Goal: Task Accomplishment & Management: Complete application form

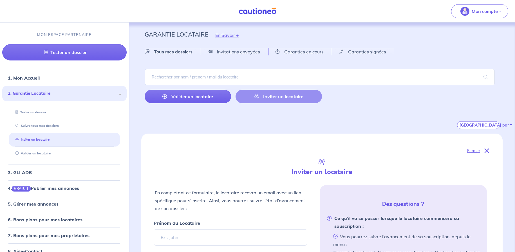
select select "FR"
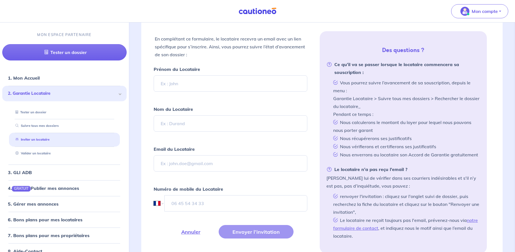
scroll to position [151, 0]
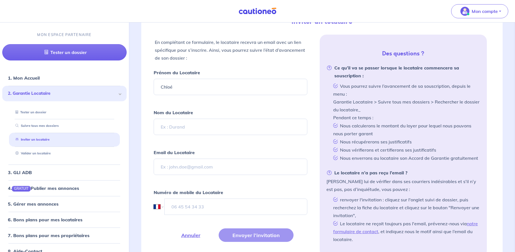
type input "Chloé"
click at [204, 122] on input "Nom du Locataire" at bounding box center [231, 127] width 154 height 16
type input "MECA"
click at [186, 169] on input "Email du Locataire" at bounding box center [231, 167] width 154 height 16
paste input "[EMAIL_ADDRESS][DOMAIN_NAME]"
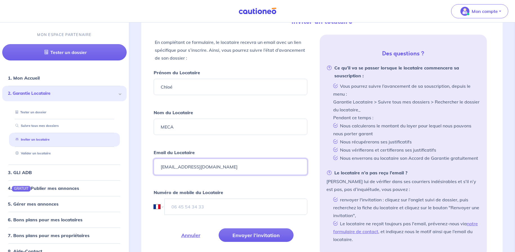
type input "[EMAIL_ADDRESS][DOMAIN_NAME]"
click at [209, 209] on input "tel" at bounding box center [235, 207] width 143 height 16
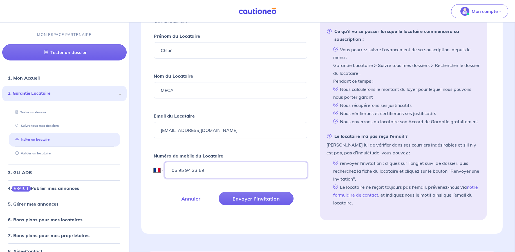
scroll to position [194, 0]
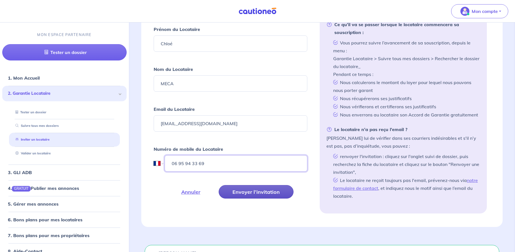
type input "06 95 94 33 69"
click at [266, 193] on button "Envoyer l’invitation" at bounding box center [256, 192] width 75 height 14
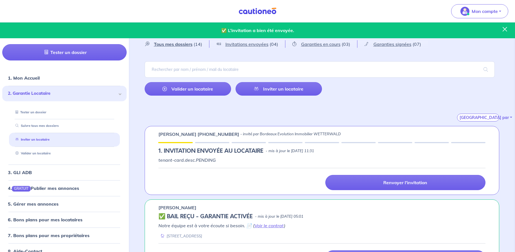
scroll to position [0, 0]
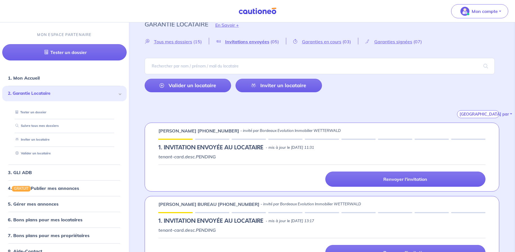
scroll to position [6, 0]
